Goal: Navigation & Orientation: Find specific page/section

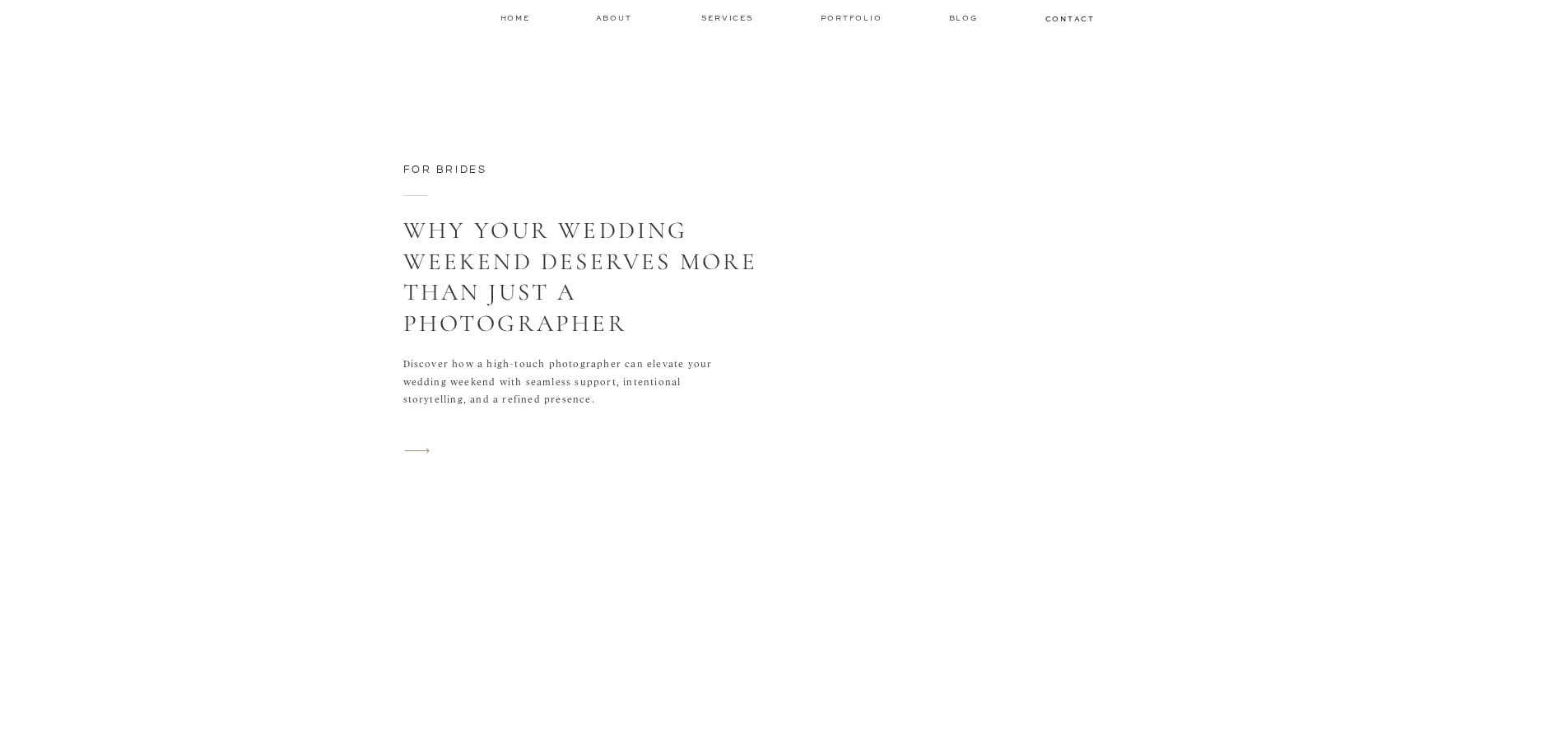
scroll to position [3707, 0]
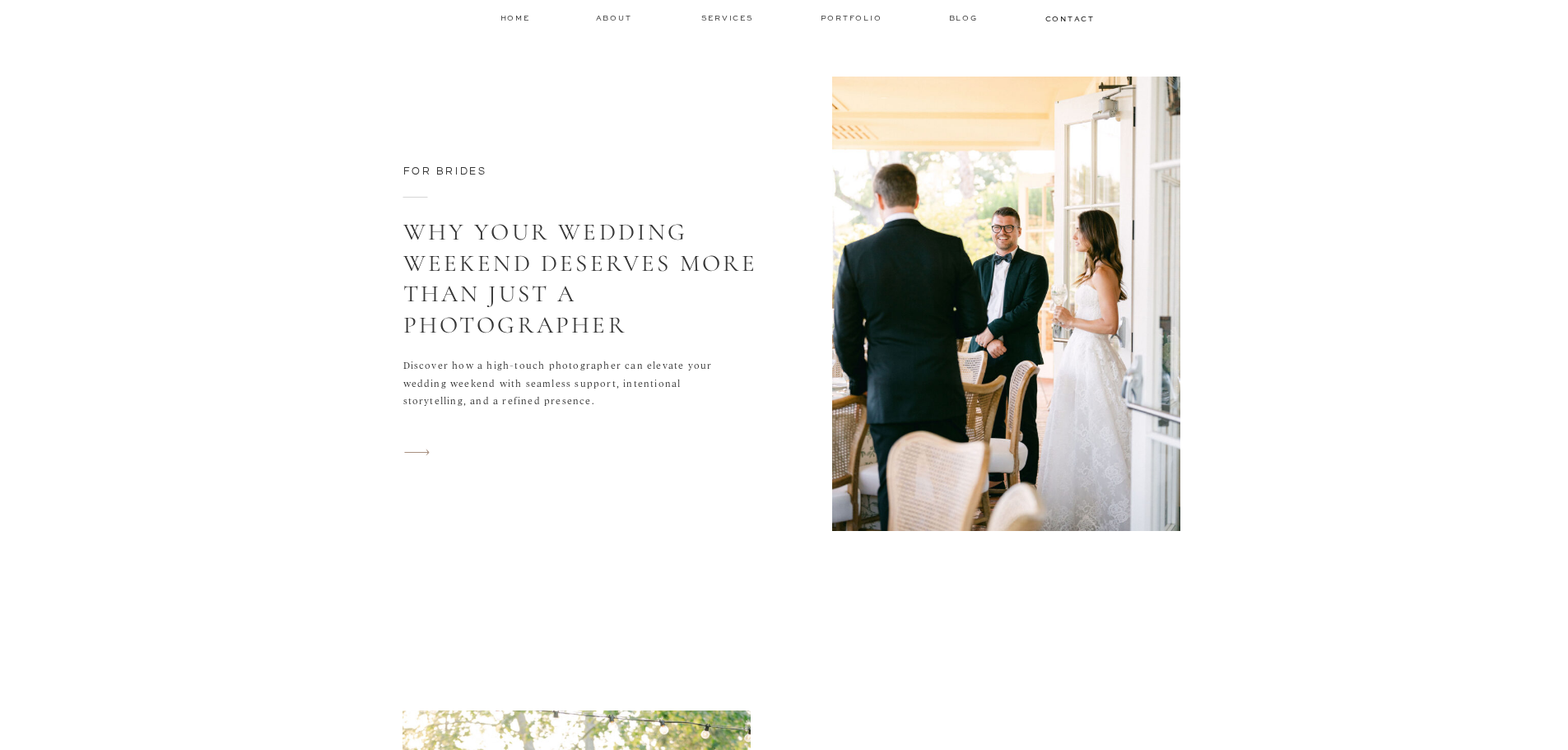
click at [961, 316] on img at bounding box center [1006, 304] width 348 height 454
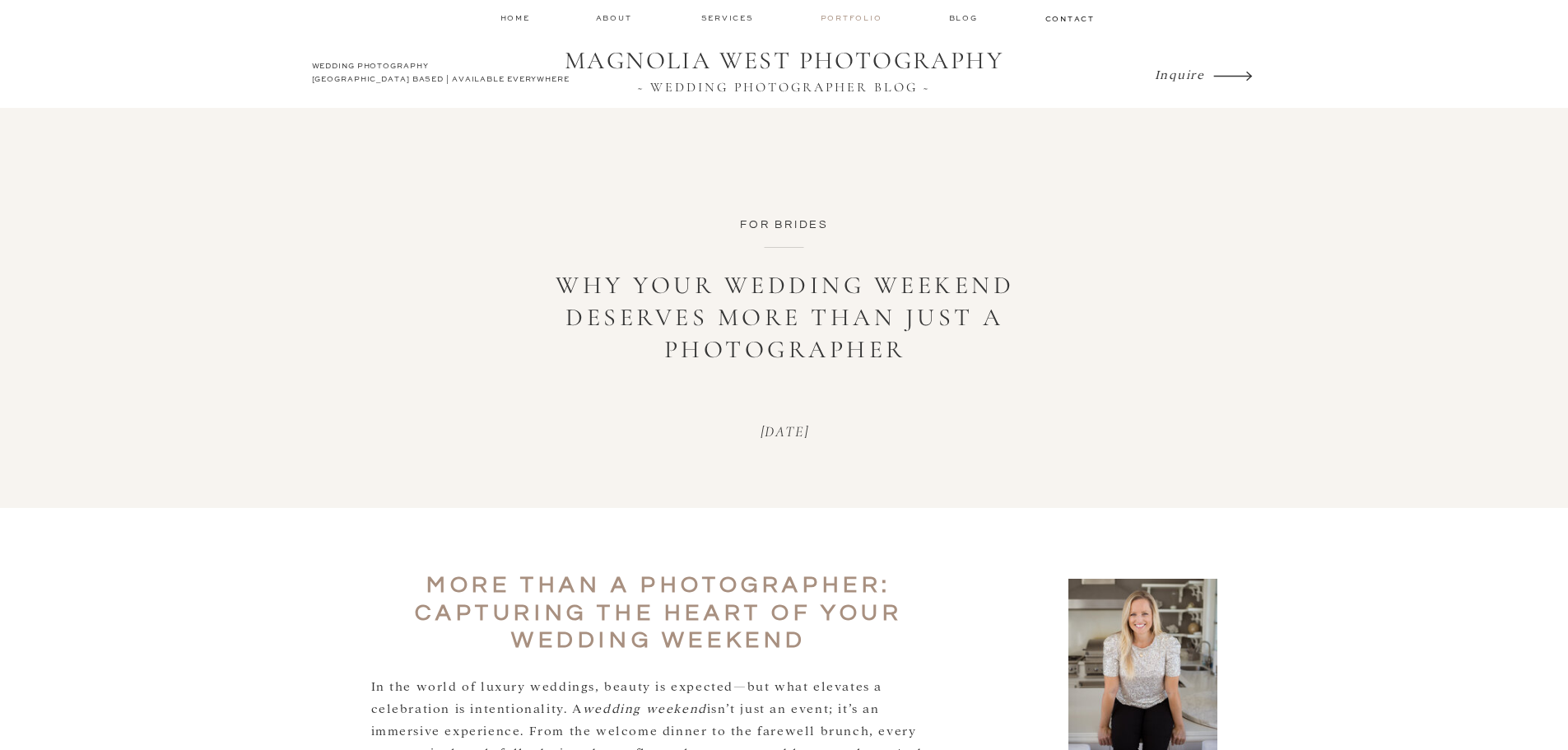
click at [844, 17] on nav "Portfolio" at bounding box center [852, 18] width 65 height 12
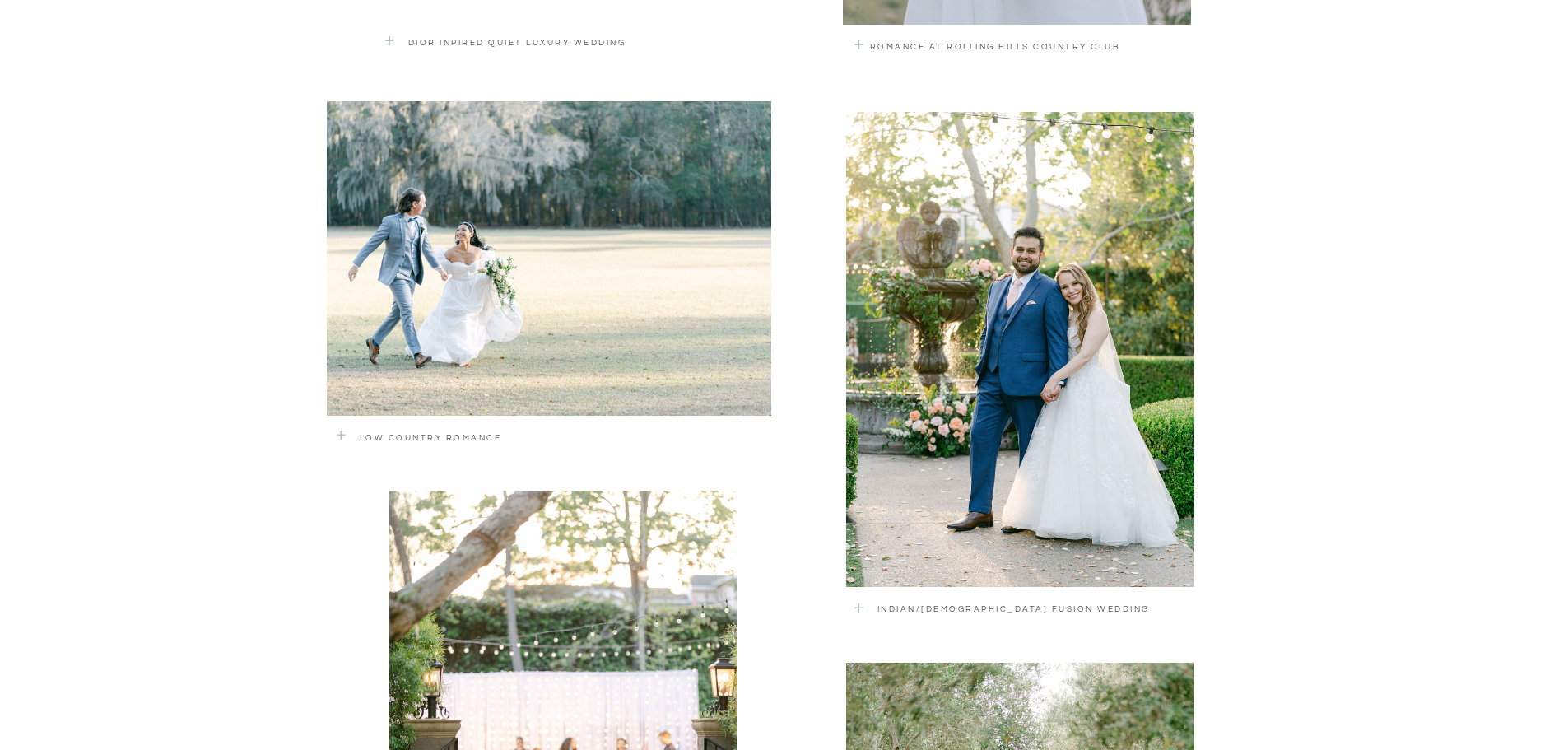
scroll to position [2140, 0]
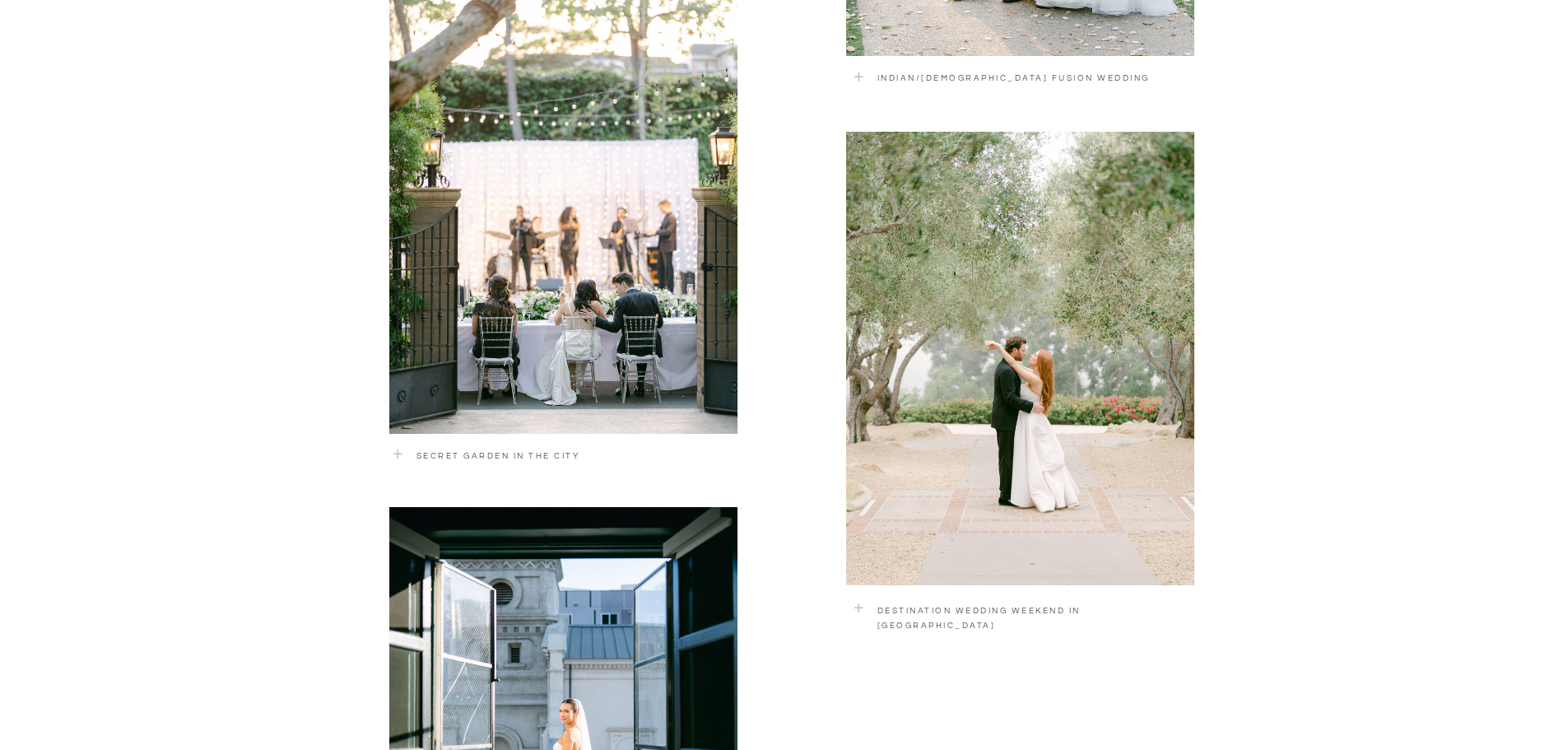
click at [602, 340] on div at bounding box center [563, 197] width 348 height 474
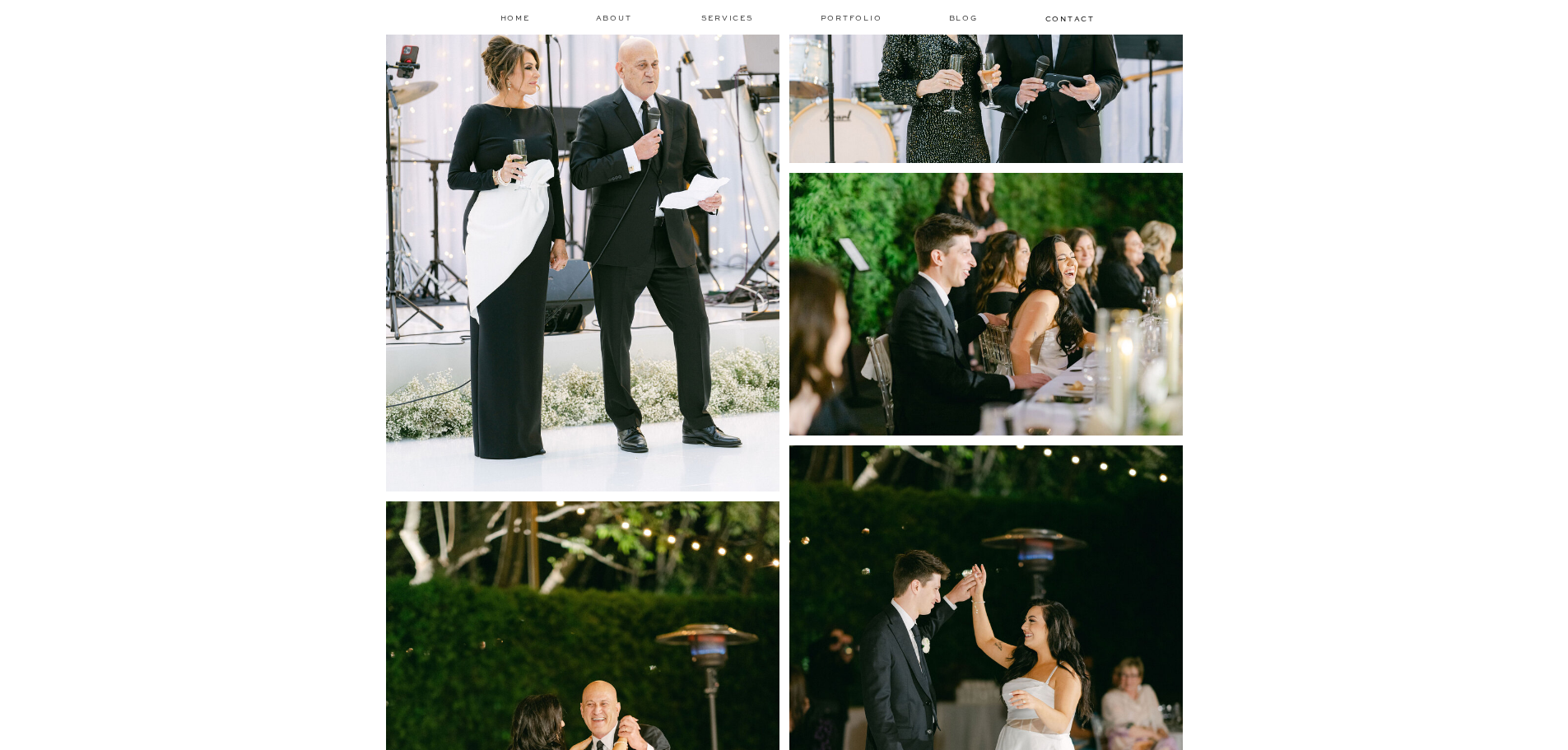
scroll to position [7497, 0]
